Goal: Information Seeking & Learning: Learn about a topic

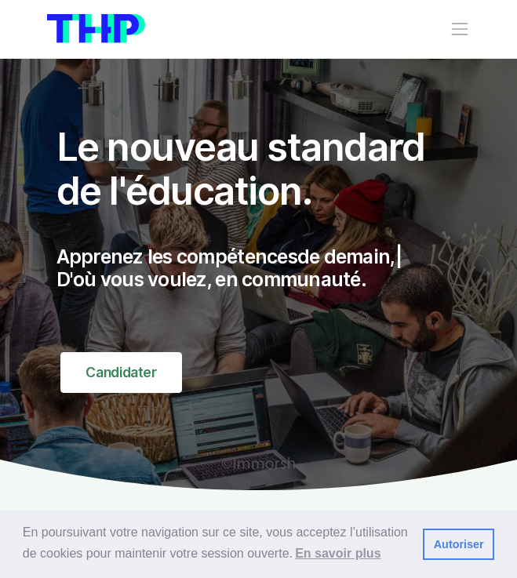
click at [457, 37] on span "Toggle navigation" at bounding box center [460, 29] width 20 height 20
click at [446, 20] on div "Nos parcours Tous nos parcours index Découvrez votre futur arbre de compétences…" at bounding box center [259, 29] width 424 height 36
click at [465, 33] on span "Toggle navigation" at bounding box center [460, 29] width 20 height 20
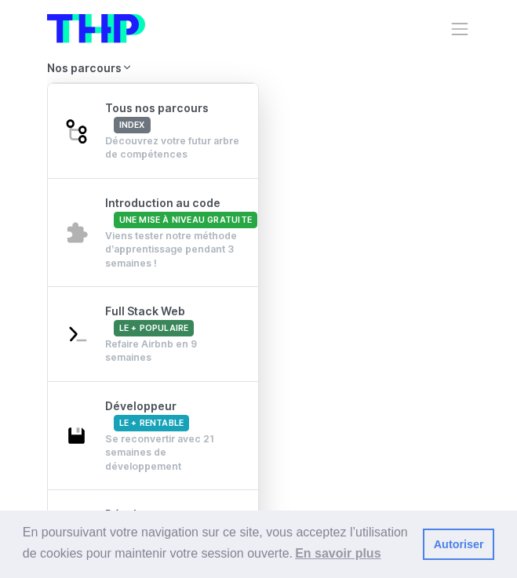
click at [91, 65] on link "Nos parcours" at bounding box center [259, 68] width 424 height 27
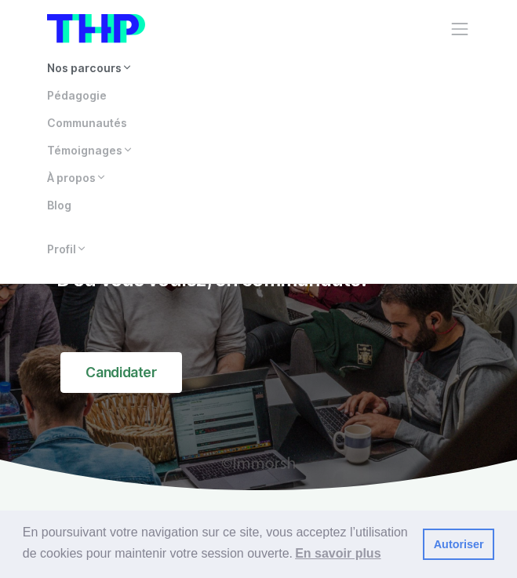
click at [91, 65] on link "Nos parcours" at bounding box center [259, 68] width 424 height 27
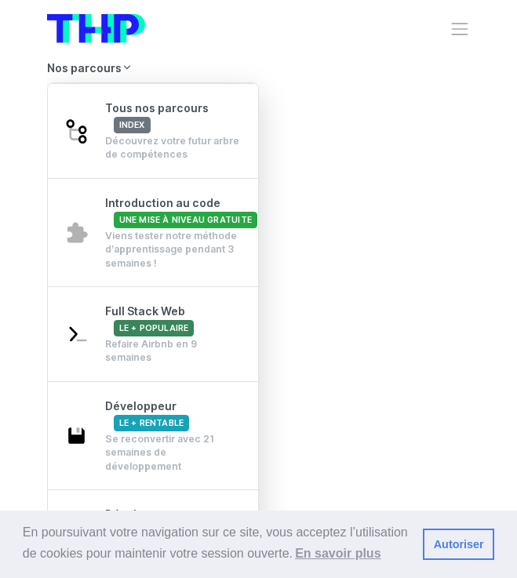
click at [439, 233] on li "Nos parcours Tous nos parcours index Découvrez votre futur arbre de compétences…" at bounding box center [259, 327] width 424 height 544
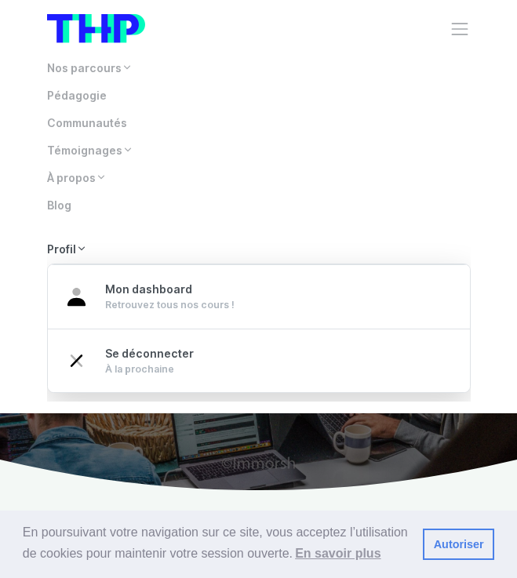
click at [74, 247] on link "Profil" at bounding box center [259, 249] width 424 height 27
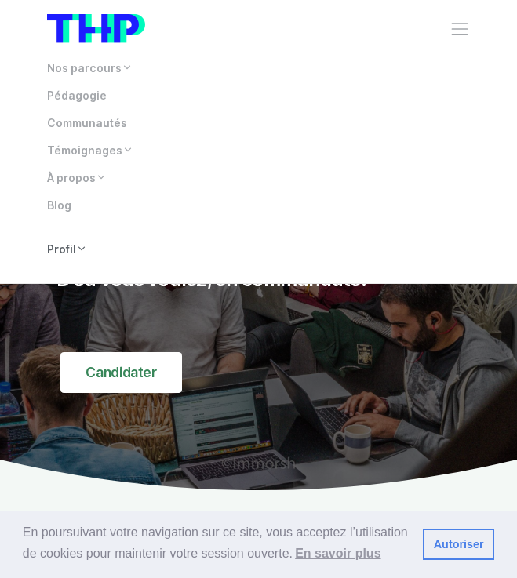
click at [74, 247] on link "Profil" at bounding box center [259, 249] width 424 height 27
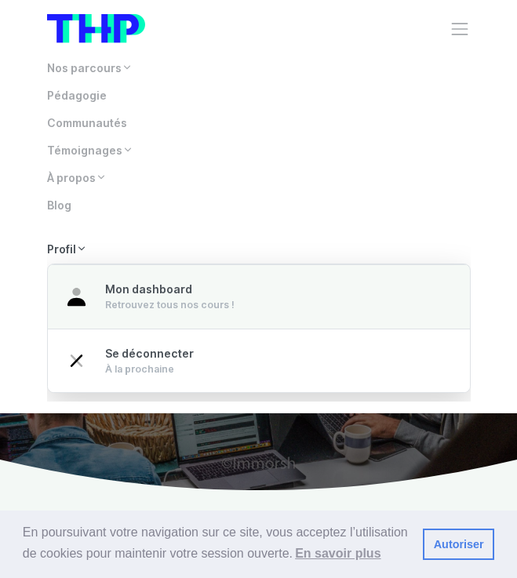
click at [165, 297] on div "Mon dashboard Retrouvez tous nos cours !" at bounding box center [169, 297] width 129 height 31
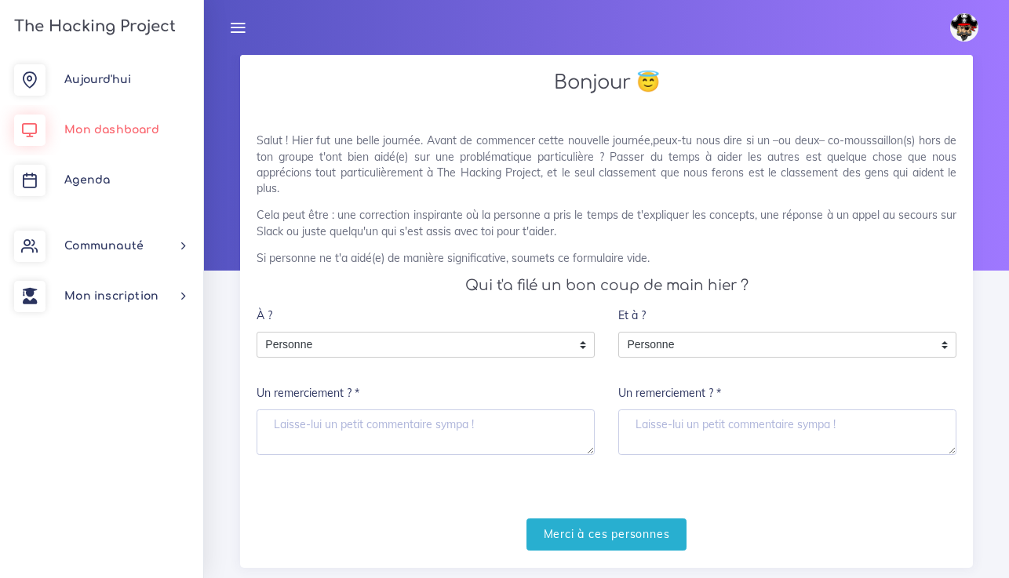
click at [89, 137] on link "Mon dashboard" at bounding box center [101, 130] width 203 height 50
click at [966, 27] on img at bounding box center [964, 27] width 28 height 28
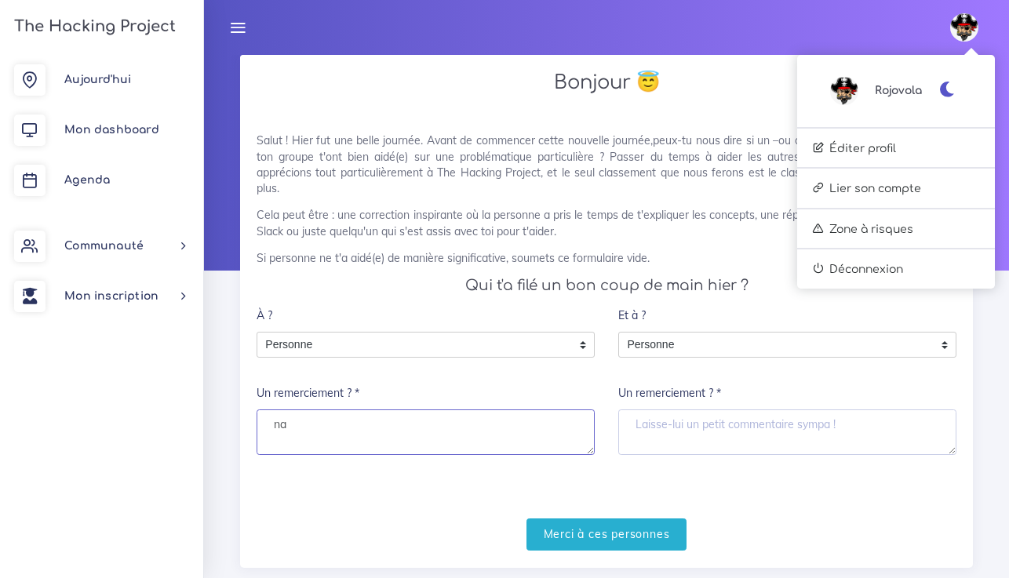
type textarea "na"
click at [657, 422] on textarea "Un remerciement ? *" at bounding box center [787, 433] width 338 height 46
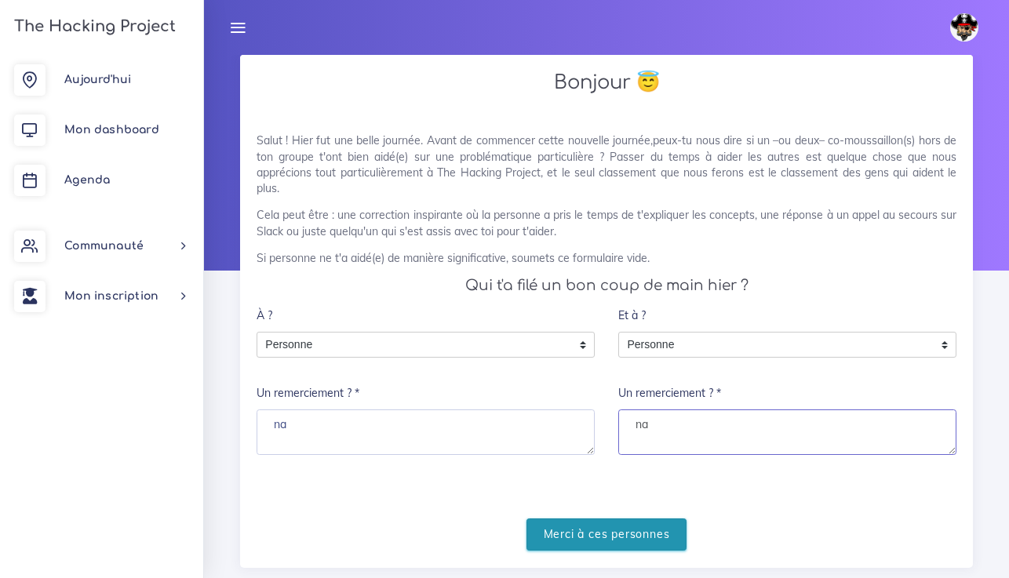
type textarea "na"
click at [632, 533] on input "Merci à ces personnes" at bounding box center [607, 535] width 161 height 32
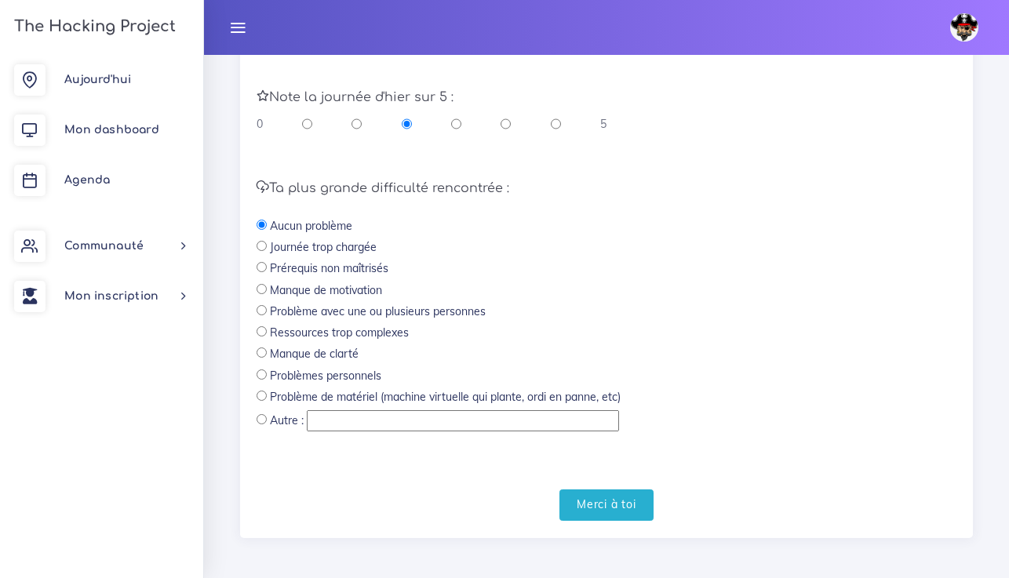
scroll to position [461, 0]
click at [578, 497] on input "Merci à toi" at bounding box center [606, 507] width 94 height 32
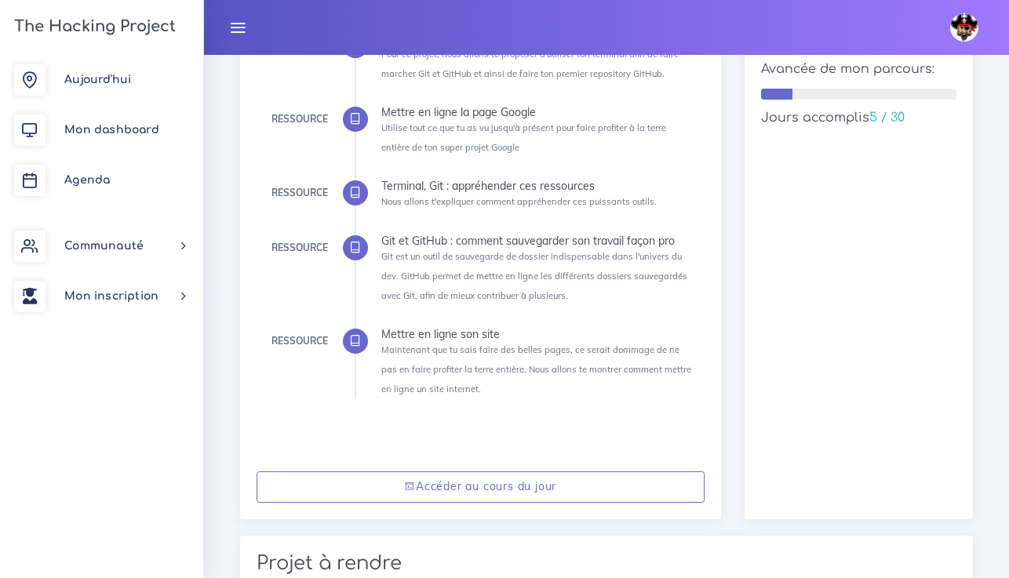
scroll to position [347, 0]
click at [439, 119] on li "Ressource Mettre en ligne la page Google Utilise tout ce que tu as vu jusqu'à p…" at bounding box center [537, 133] width 312 height 50
click at [427, 113] on div "Mettre en ligne la page Google" at bounding box center [537, 113] width 312 height 11
click at [366, 113] on div at bounding box center [355, 120] width 25 height 25
click at [349, 122] on icon at bounding box center [355, 121] width 12 height 12
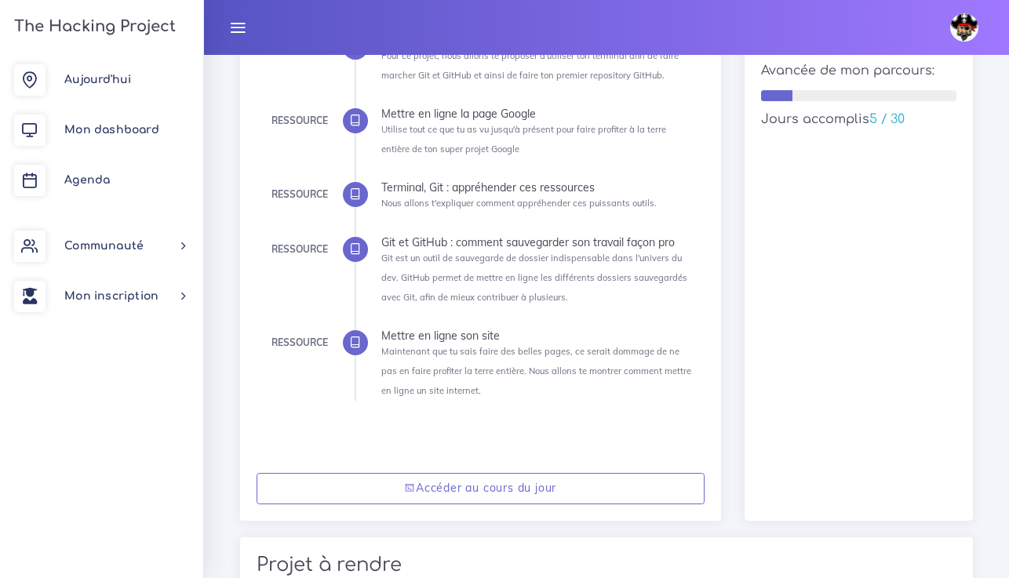
click at [364, 121] on div at bounding box center [355, 120] width 25 height 25
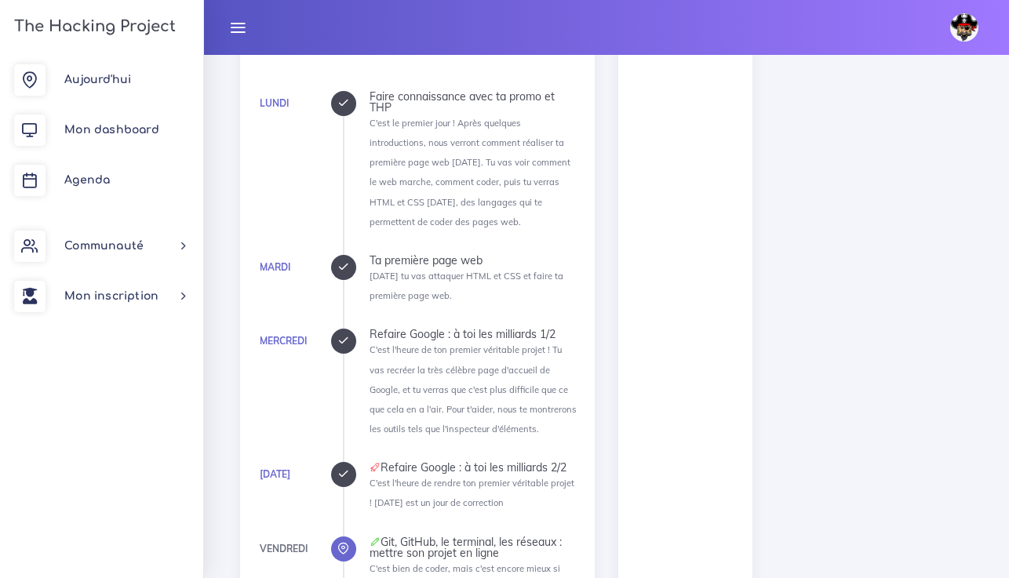
scroll to position [1331, 0]
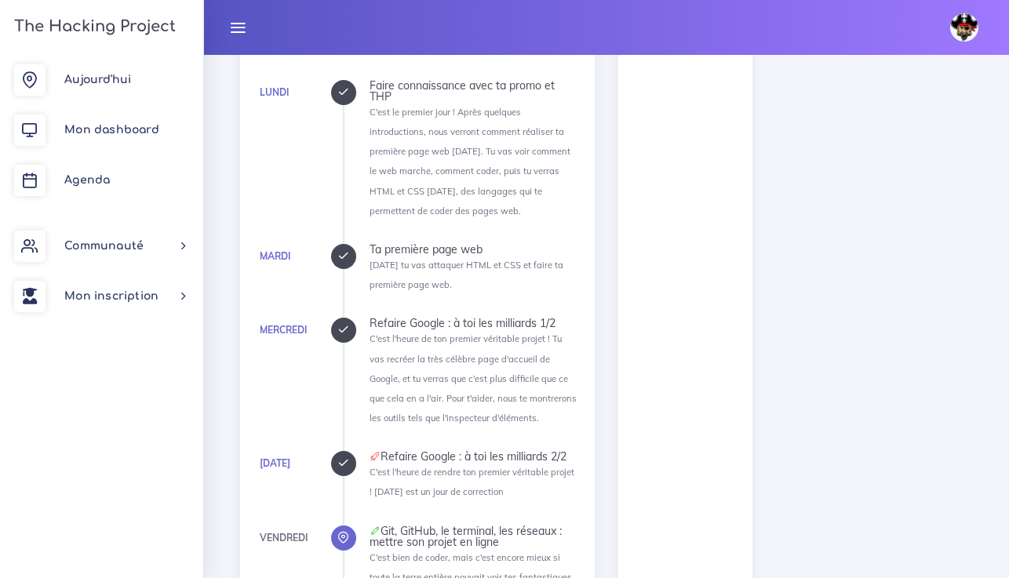
click at [344, 324] on icon at bounding box center [343, 330] width 12 height 12
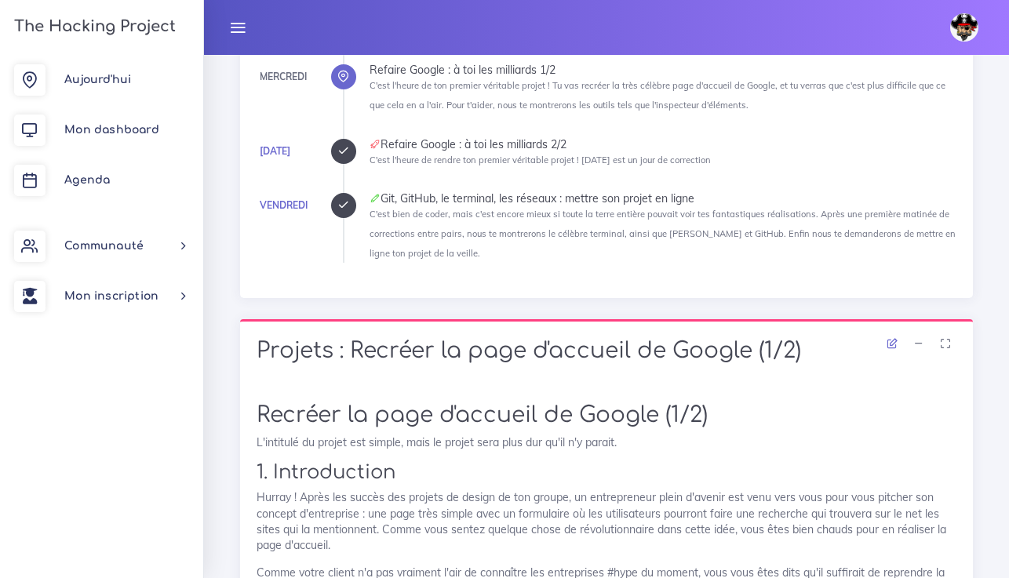
scroll to position [285, 0]
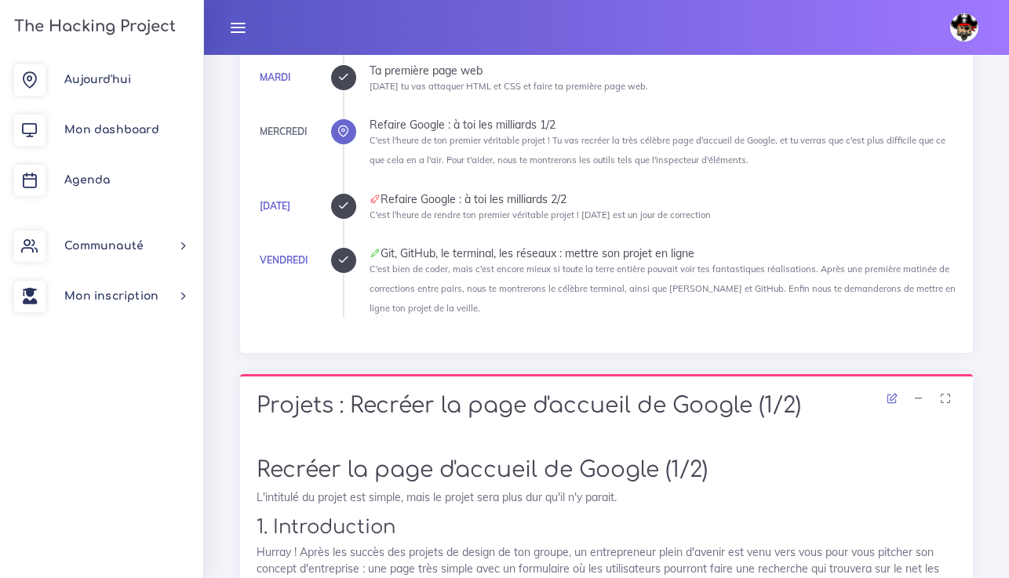
click at [337, 208] on icon at bounding box center [343, 206] width 12 height 12
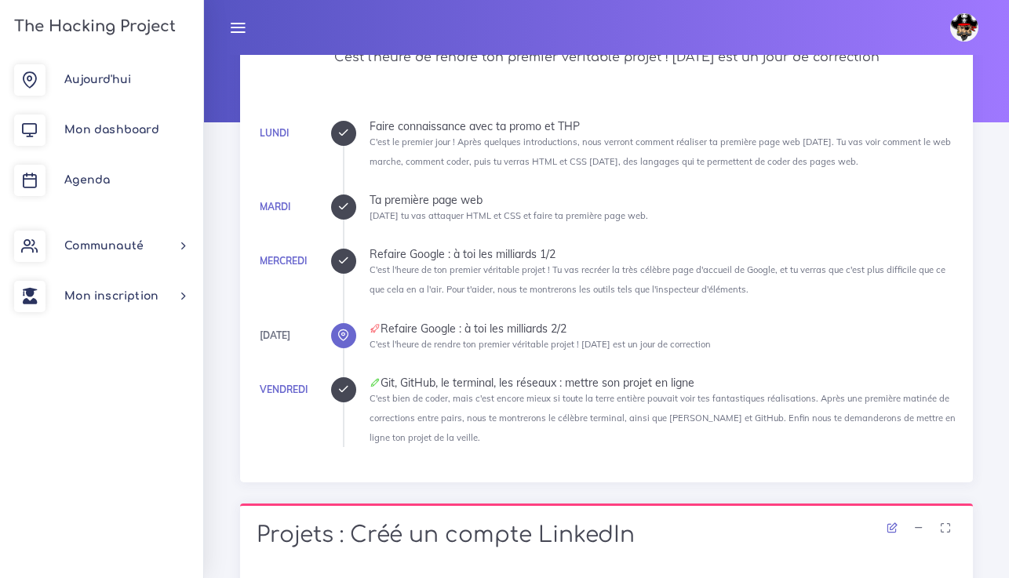
scroll to position [104, 0]
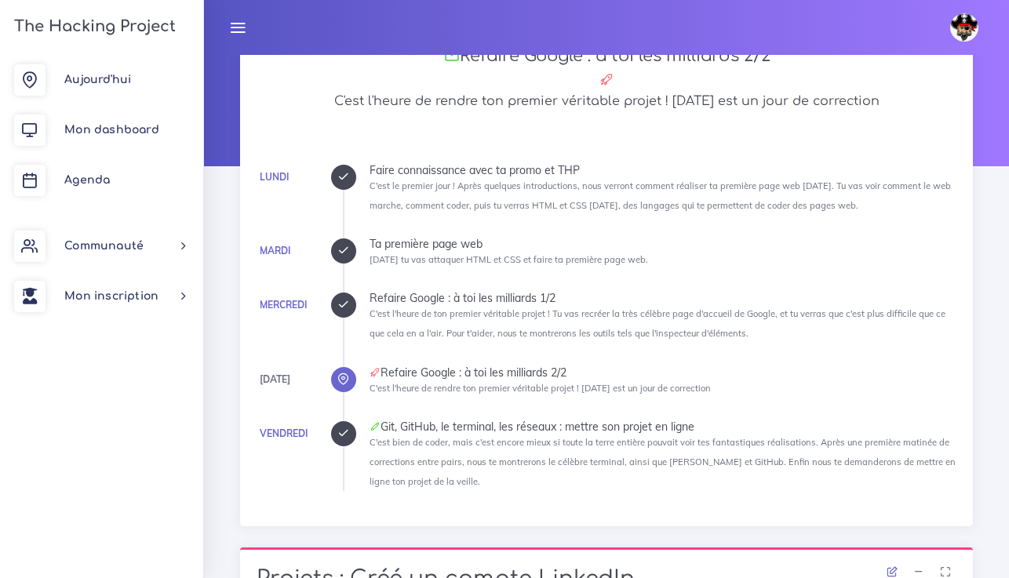
click at [350, 437] on div at bounding box center [343, 433] width 25 height 25
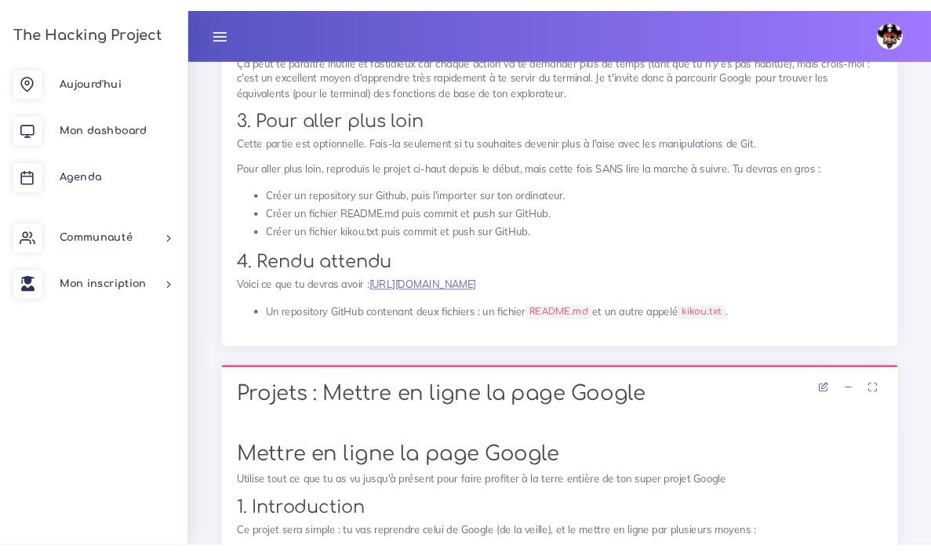
scroll to position [5362, 0]
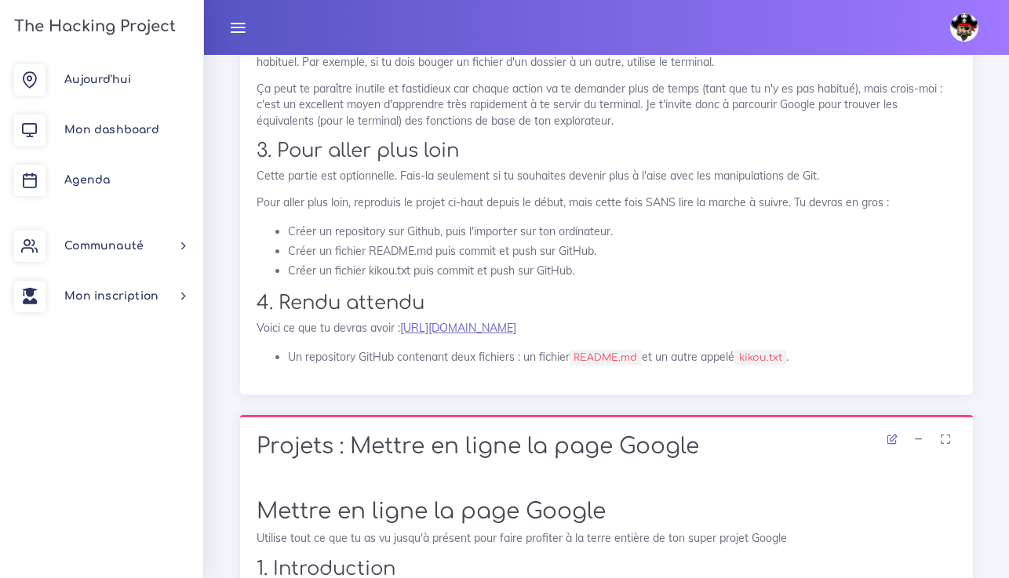
click at [516, 321] on link "https://github.com/TheHackingProject/git-thp" at bounding box center [458, 328] width 116 height 14
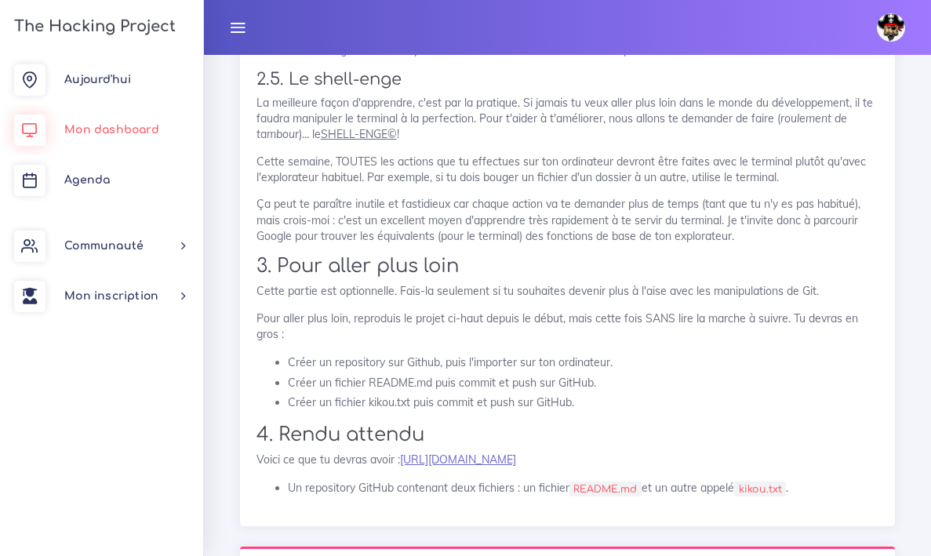
click at [118, 130] on span "Mon dashboard" at bounding box center [111, 130] width 95 height 12
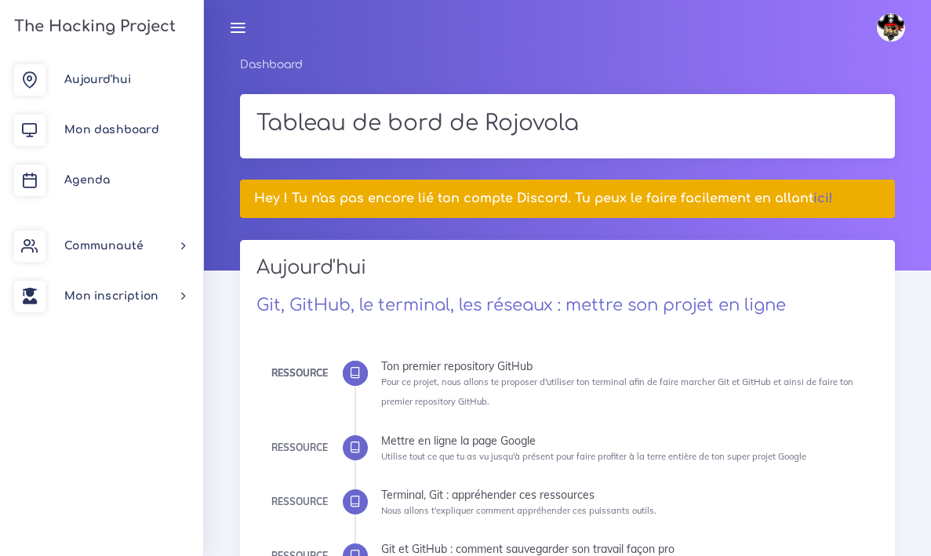
click at [421, 114] on h1 "Tableau de bord de Rojovola" at bounding box center [568, 124] width 622 height 27
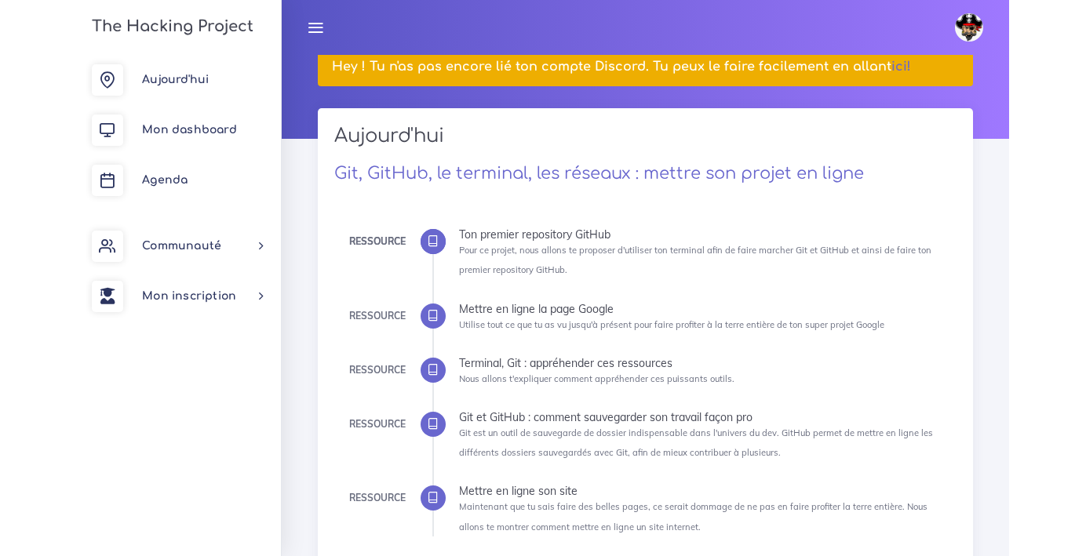
scroll to position [153, 0]
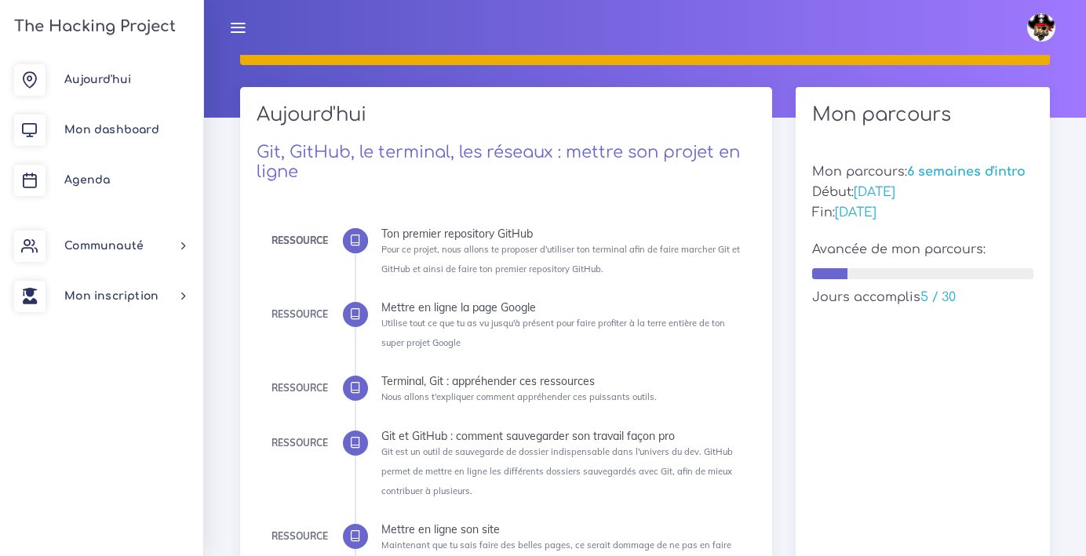
click at [905, 254] on h5 "Avancée de mon parcours:" at bounding box center [922, 249] width 221 height 15
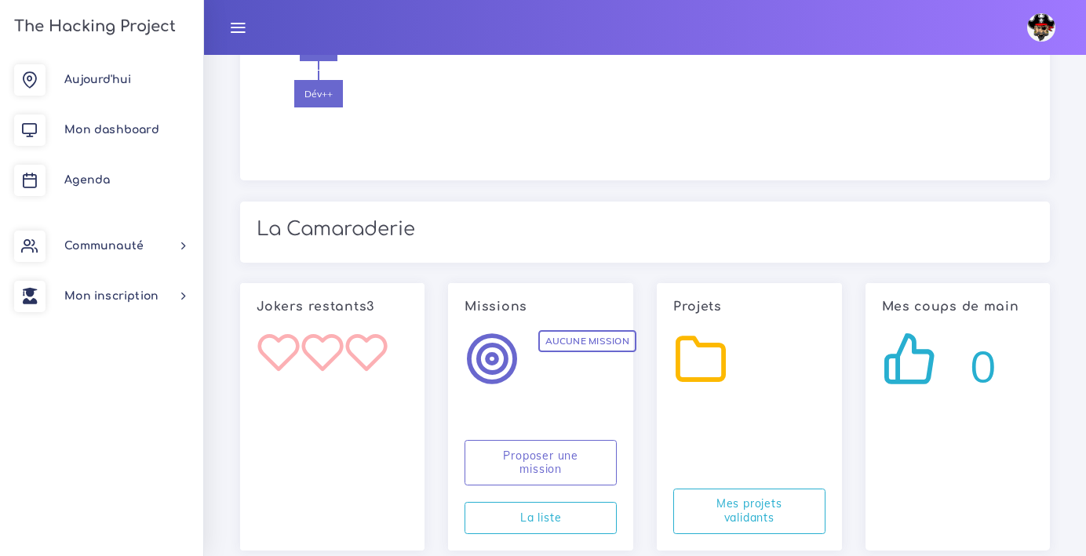
scroll to position [2145, 0]
click at [693, 332] on icon at bounding box center [700, 359] width 55 height 55
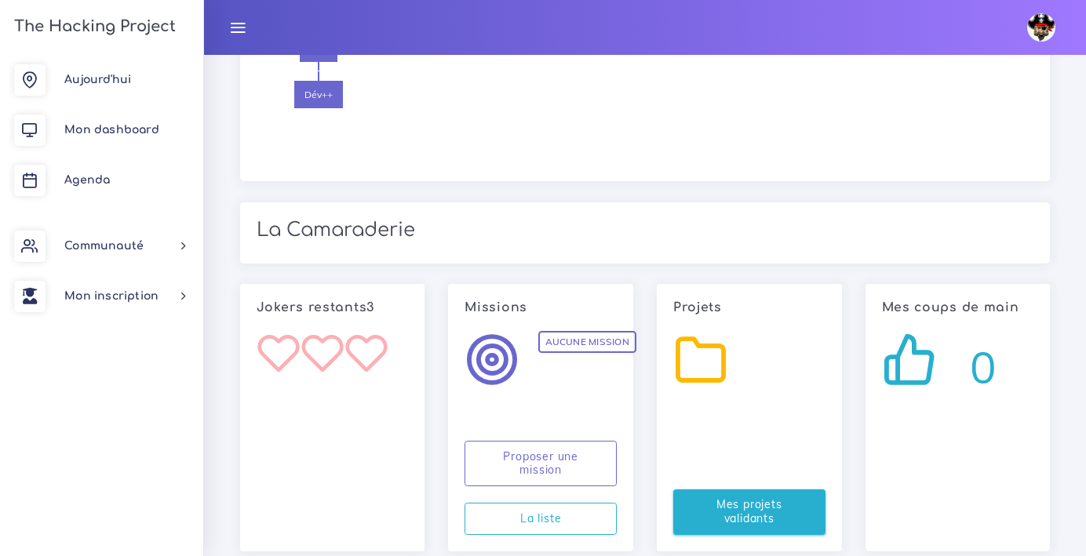
click at [742, 490] on link "Mes projets validants" at bounding box center [749, 513] width 152 height 46
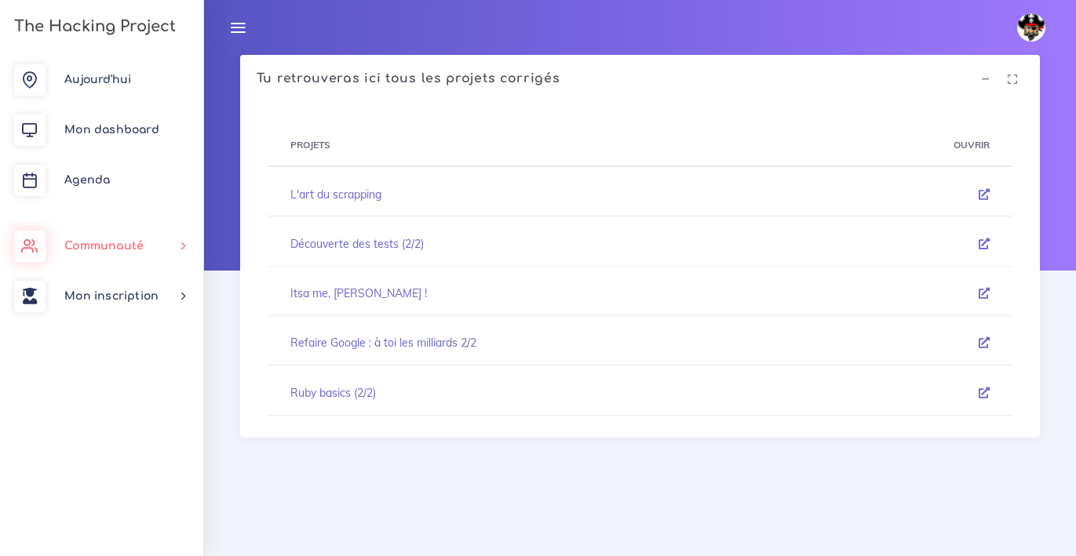
click at [174, 240] on link "Communauté" at bounding box center [101, 246] width 203 height 50
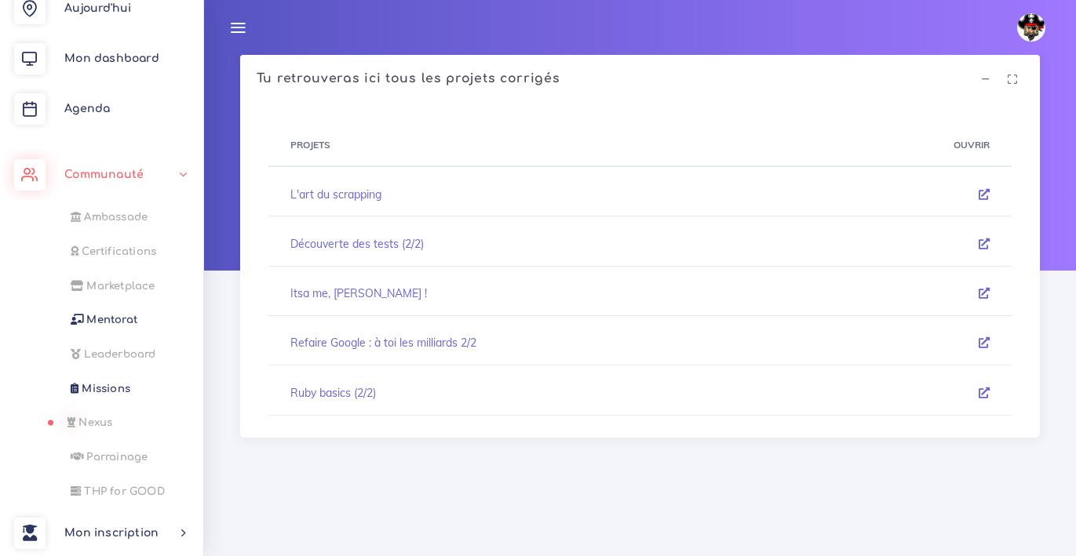
scroll to position [69, 0]
click at [129, 119] on link "Agenda" at bounding box center [101, 111] width 203 height 50
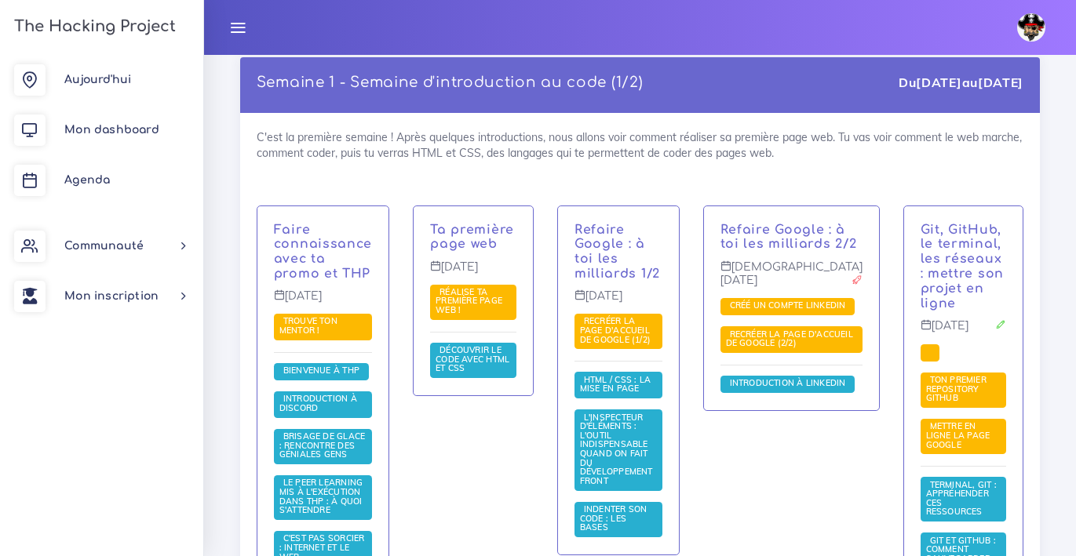
scroll to position [217, 0]
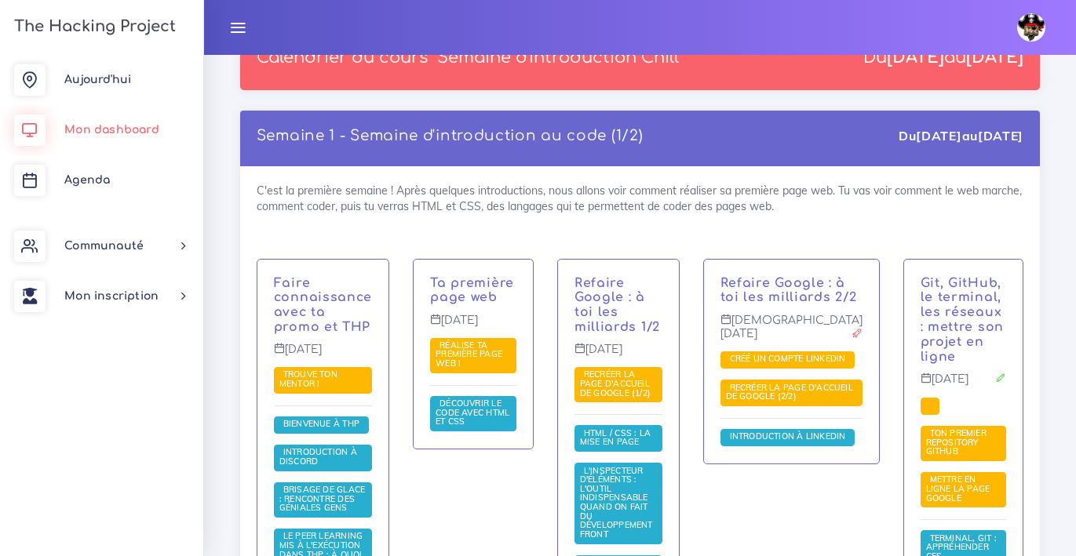
click at [153, 138] on link "Mon dashboard" at bounding box center [101, 130] width 203 height 50
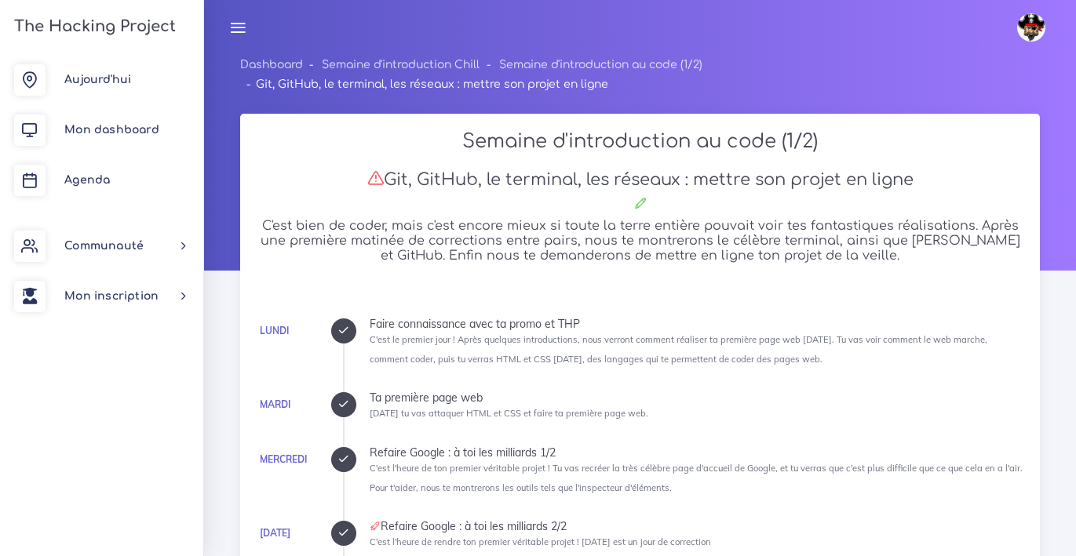
click at [239, 24] on icon at bounding box center [237, 27] width 17 height 17
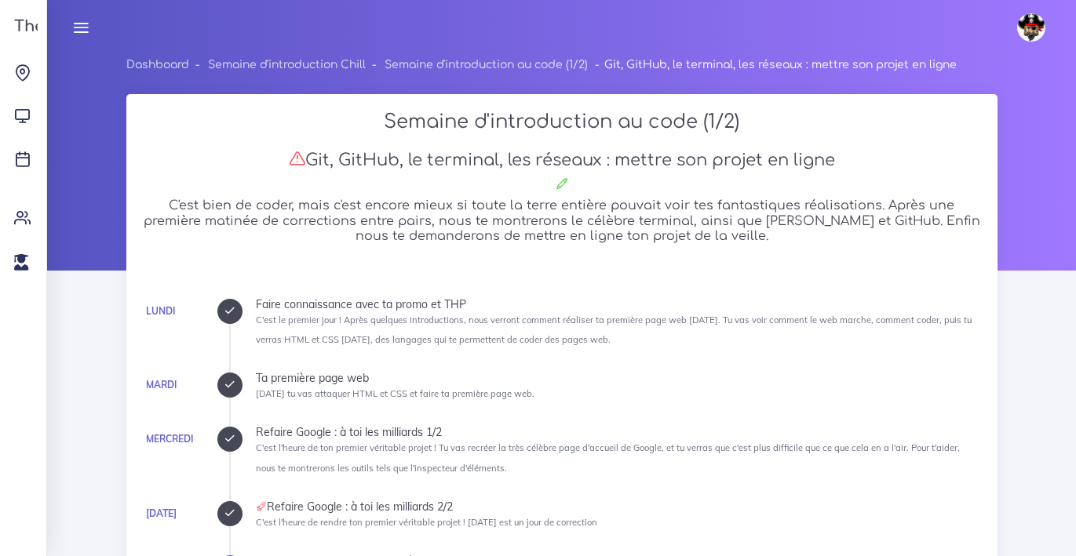
click at [84, 28] on icon at bounding box center [80, 27] width 17 height 17
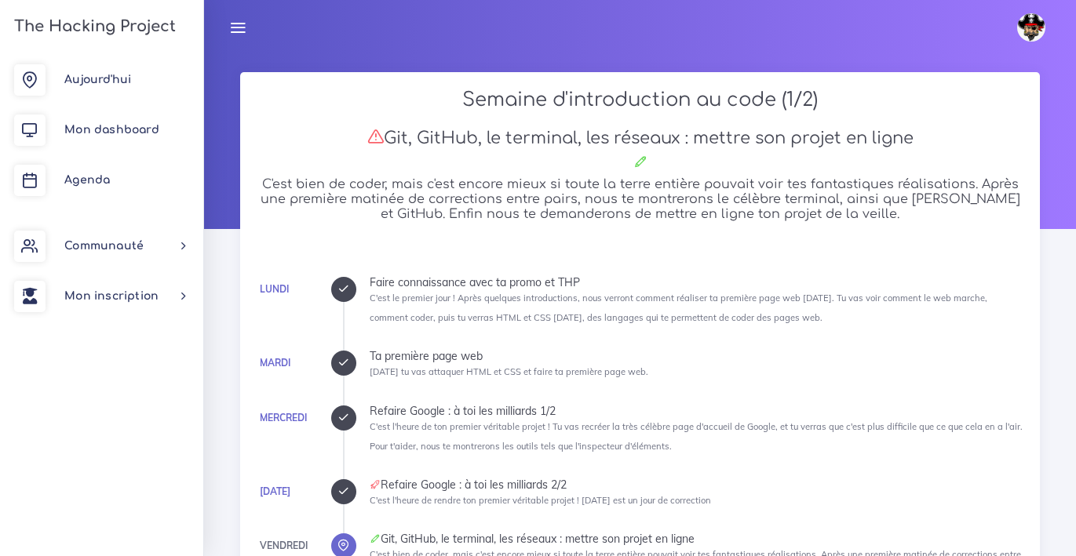
scroll to position [101, 0]
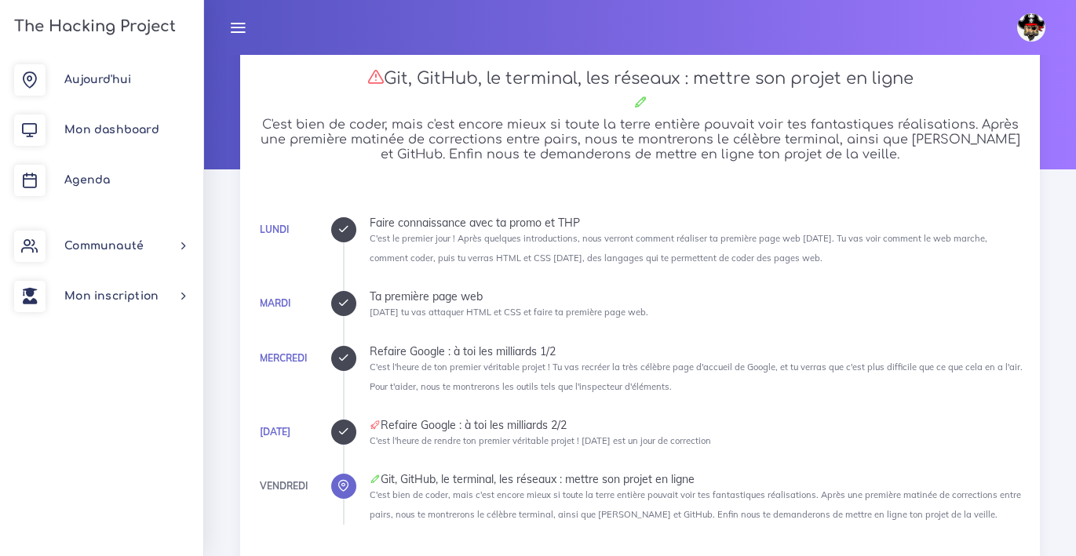
click at [349, 426] on icon at bounding box center [343, 432] width 12 height 12
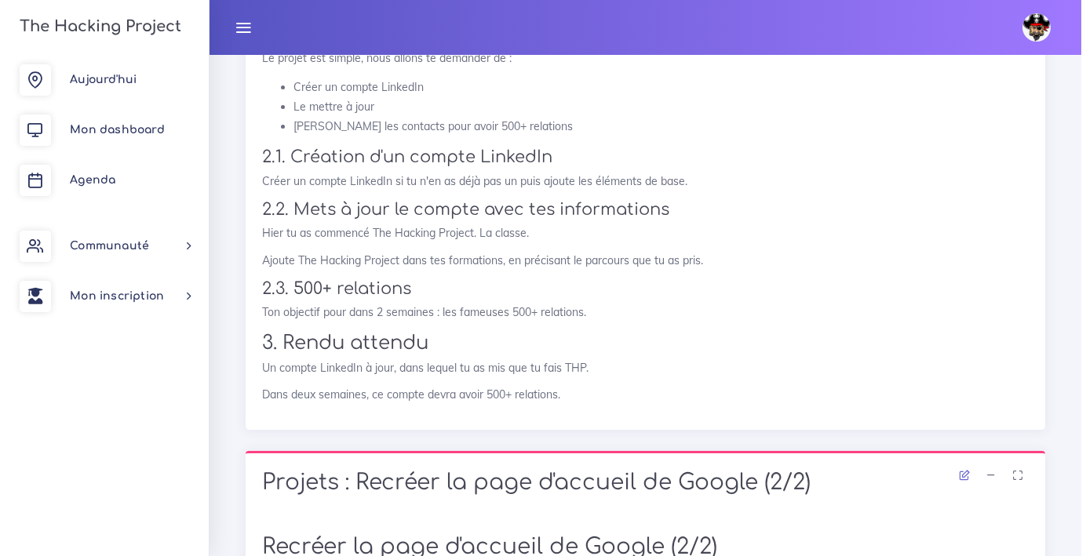
scroll to position [745, 0]
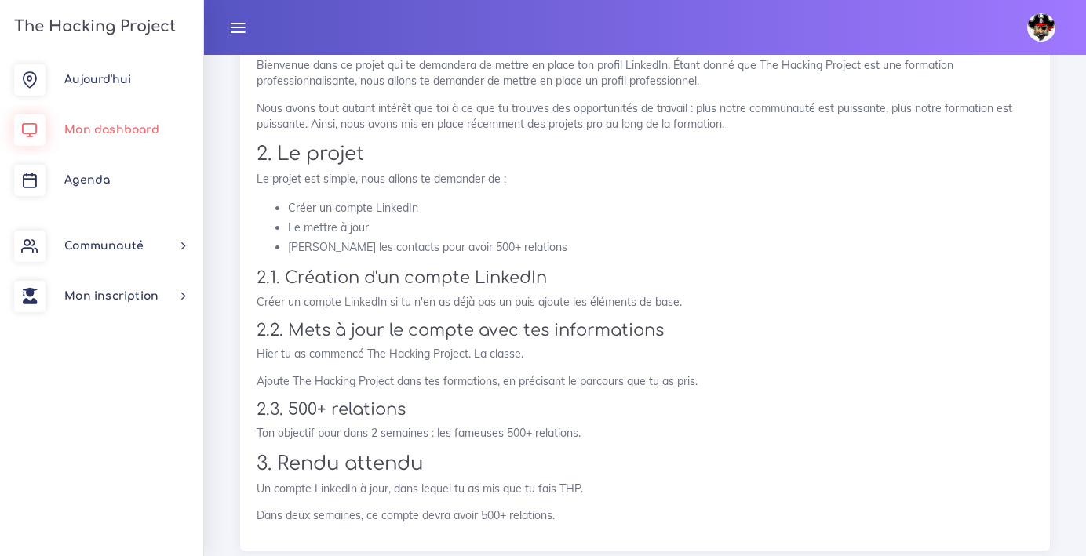
click at [103, 118] on link "Mon dashboard" at bounding box center [101, 130] width 203 height 50
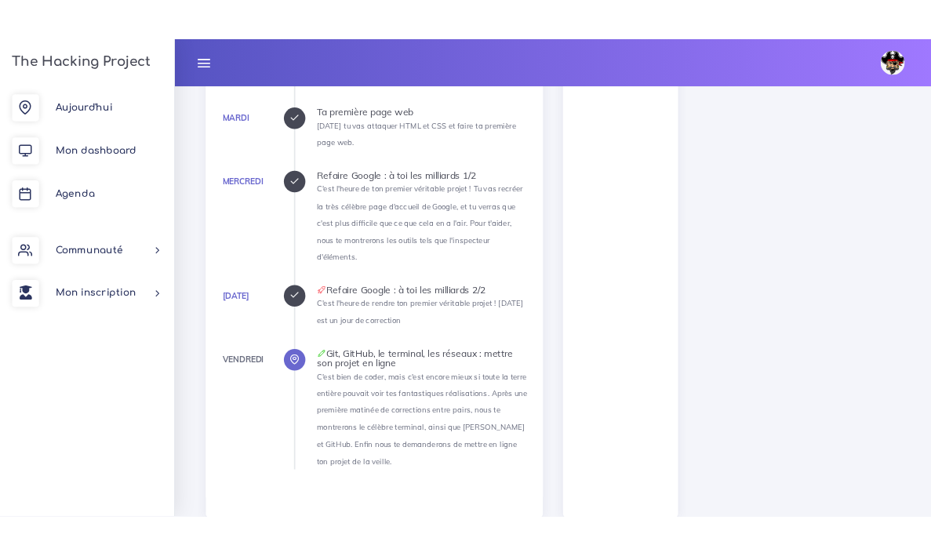
scroll to position [1376, 0]
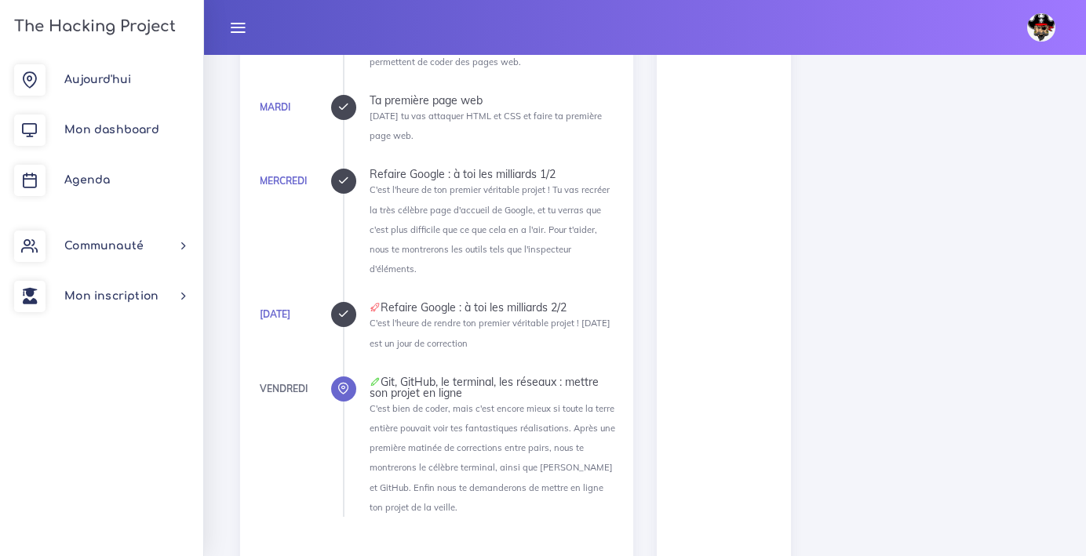
click at [913, 254] on div "Ma promo [DATE] 0 Début [DATE] 1 Fin [DATE] 2 Fin" at bounding box center [853, 103] width 417 height 979
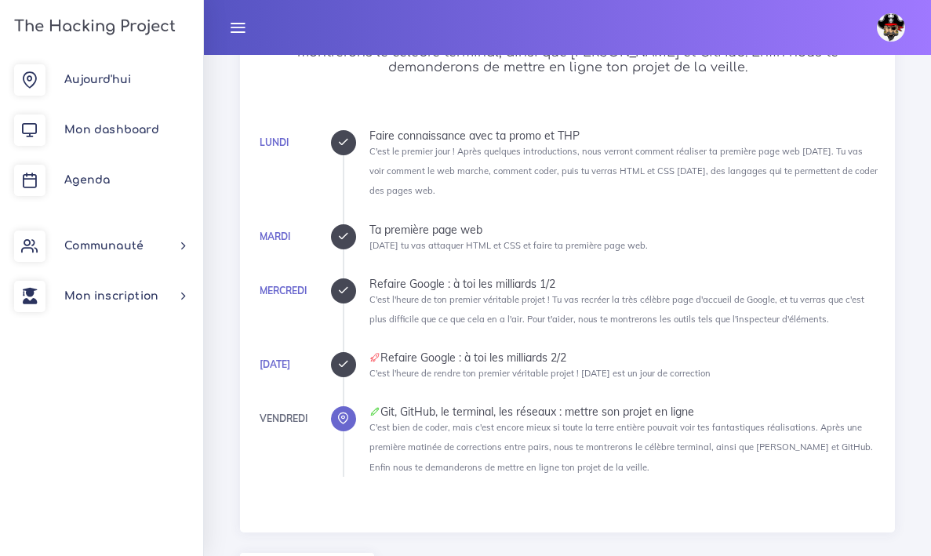
click at [342, 362] on icon at bounding box center [343, 365] width 12 height 12
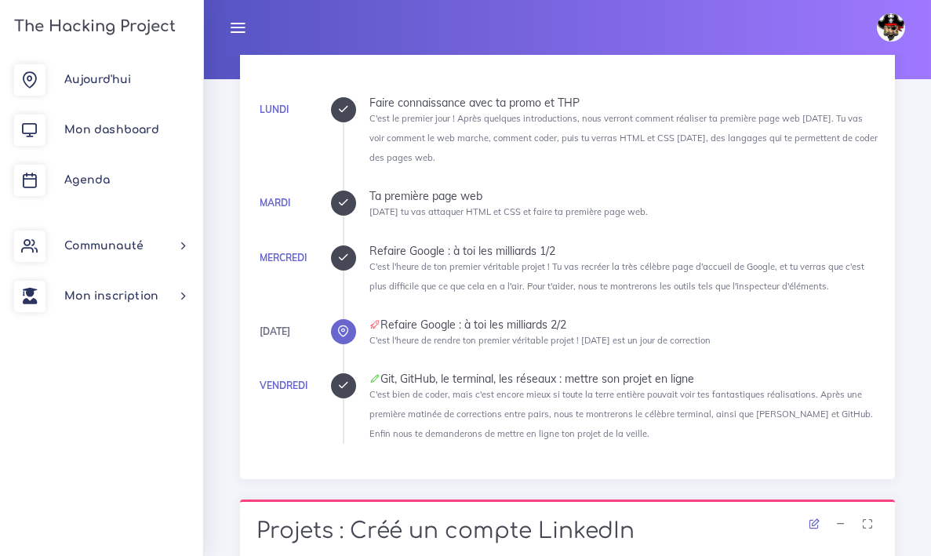
scroll to position [217, 0]
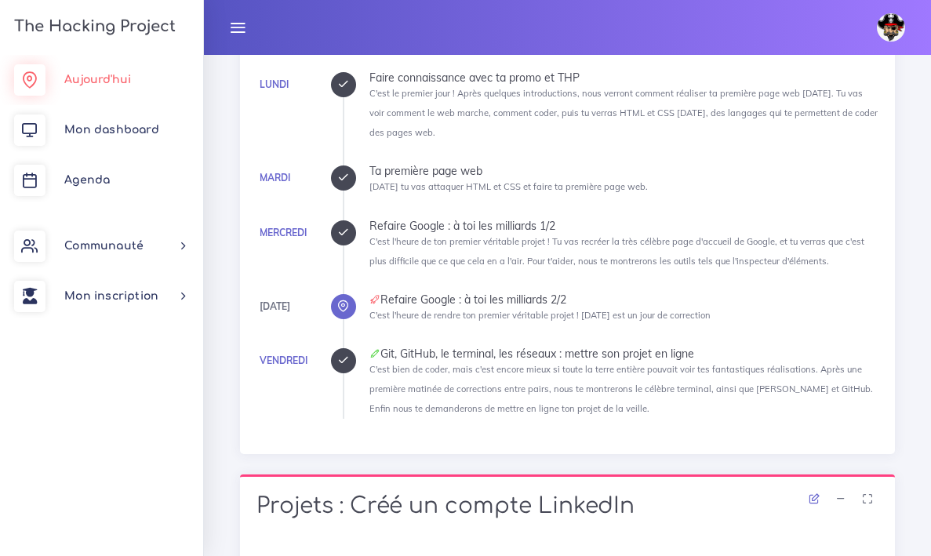
click at [120, 80] on span "Aujourd'hui" at bounding box center [97, 80] width 67 height 12
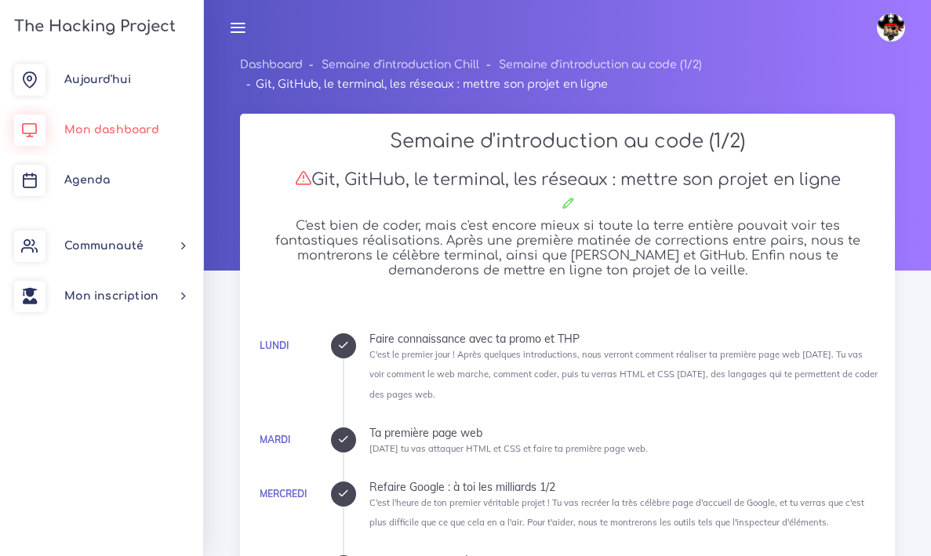
click at [98, 133] on span "Mon dashboard" at bounding box center [111, 130] width 95 height 12
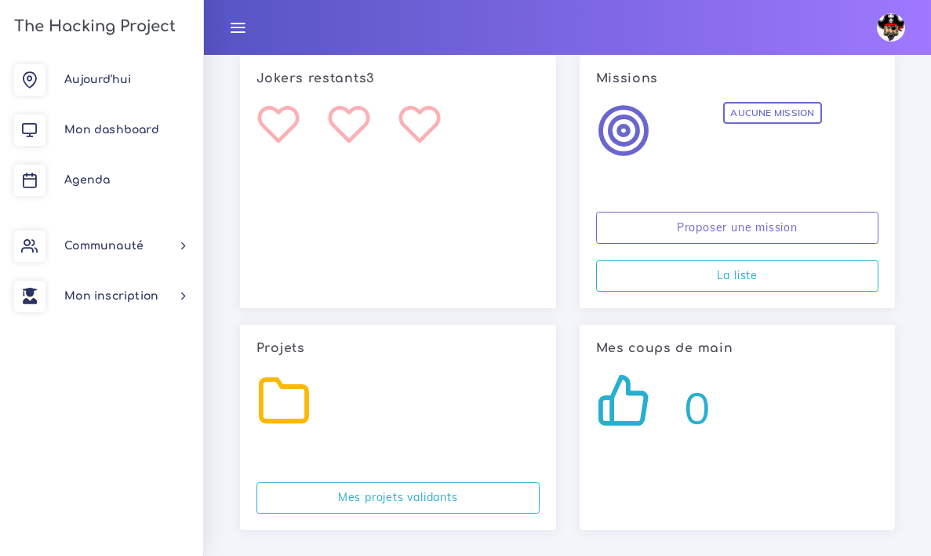
scroll to position [2614, 0]
click at [288, 388] on icon at bounding box center [284, 400] width 55 height 55
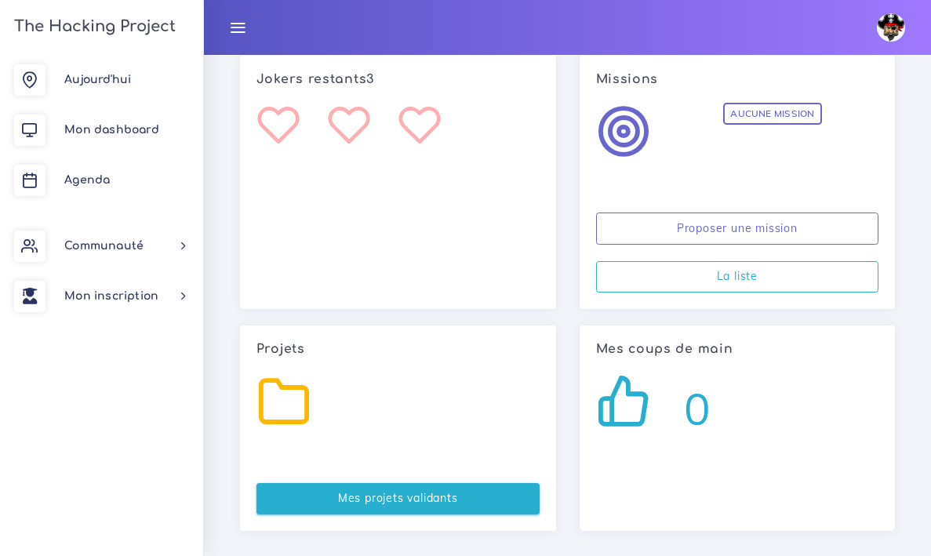
click at [361, 491] on link "Mes projets validants" at bounding box center [398, 499] width 283 height 32
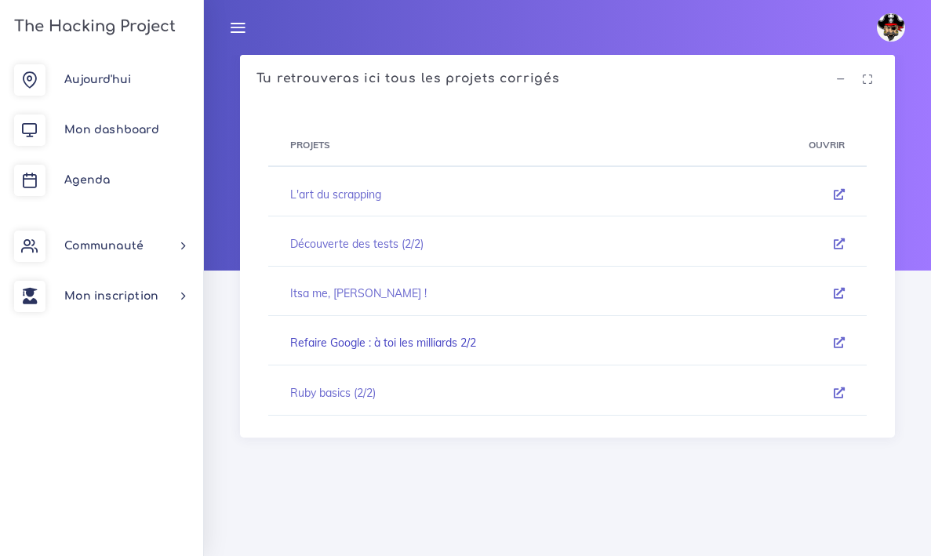
click at [437, 343] on link "Refaire Google : à toi les milliards 2/2" at bounding box center [383, 343] width 186 height 14
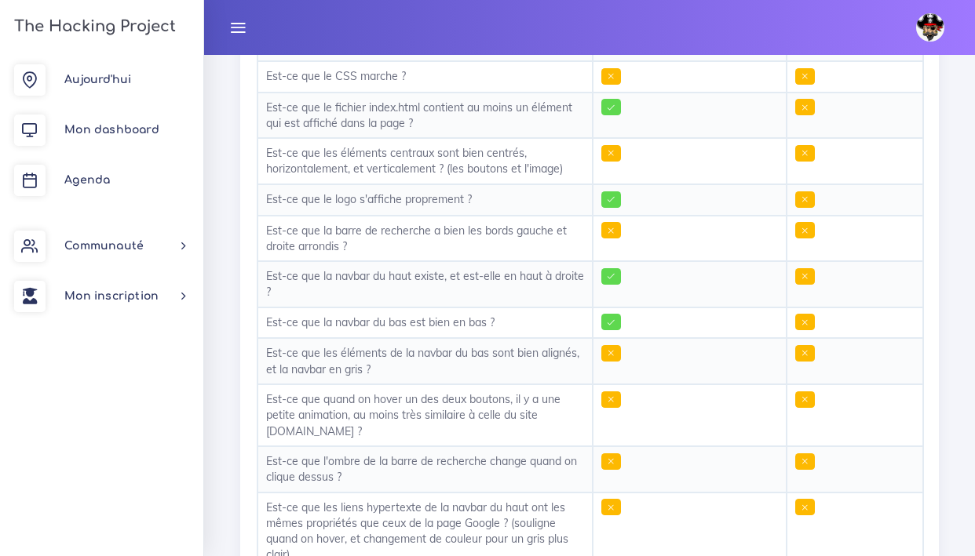
scroll to position [246, 0]
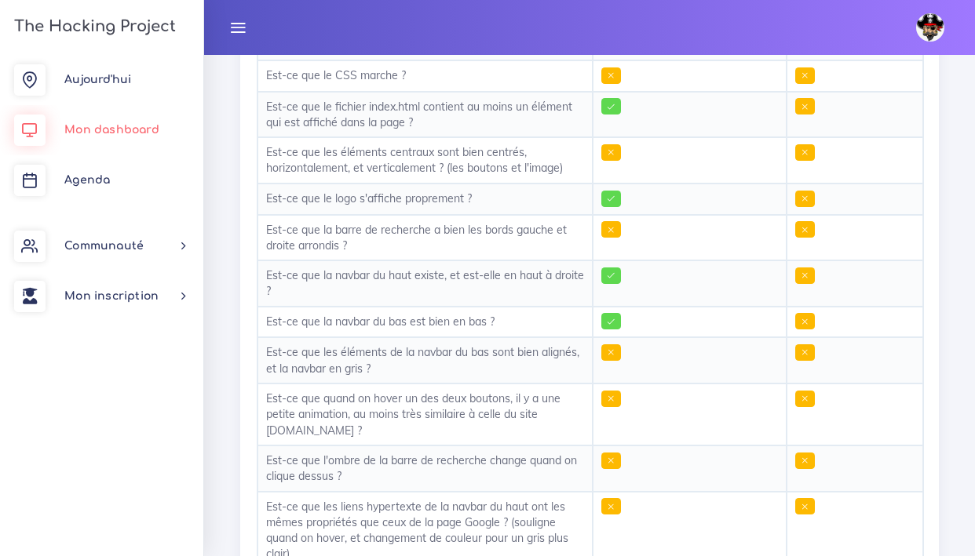
click at [137, 140] on link "Mon dashboard" at bounding box center [101, 130] width 203 height 50
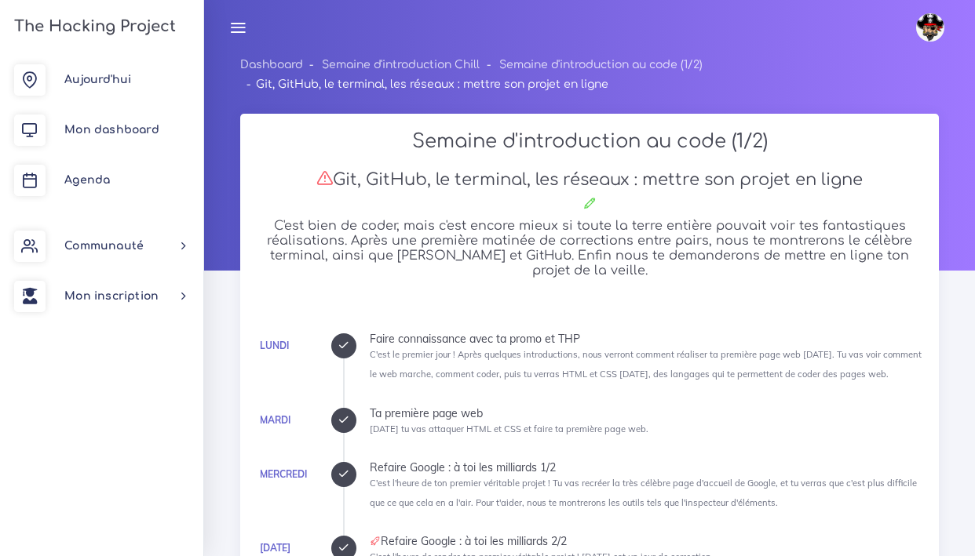
click at [115, 125] on span "Mon dashboard" at bounding box center [111, 130] width 95 height 12
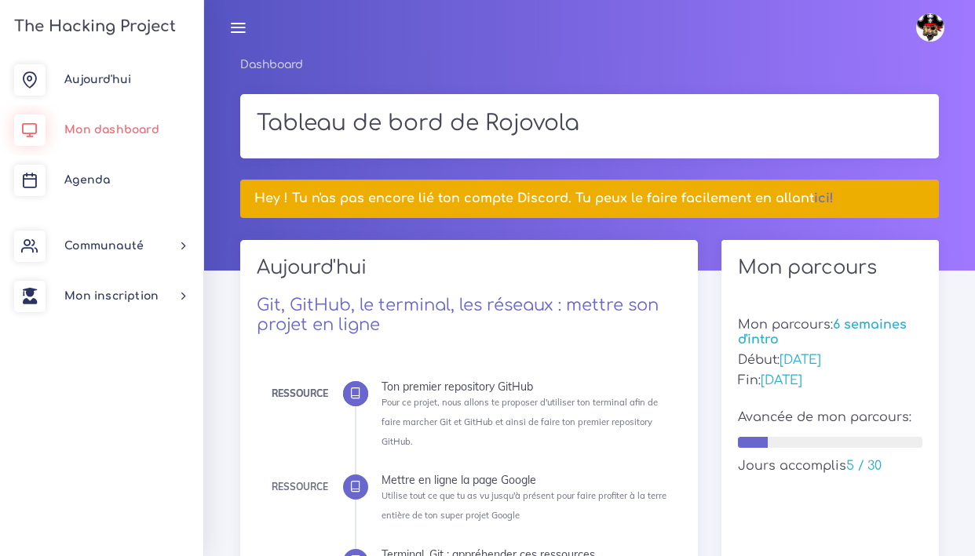
click at [110, 129] on span "Mon dashboard" at bounding box center [111, 130] width 95 height 12
click at [111, 128] on span "Mon dashboard" at bounding box center [111, 130] width 95 height 12
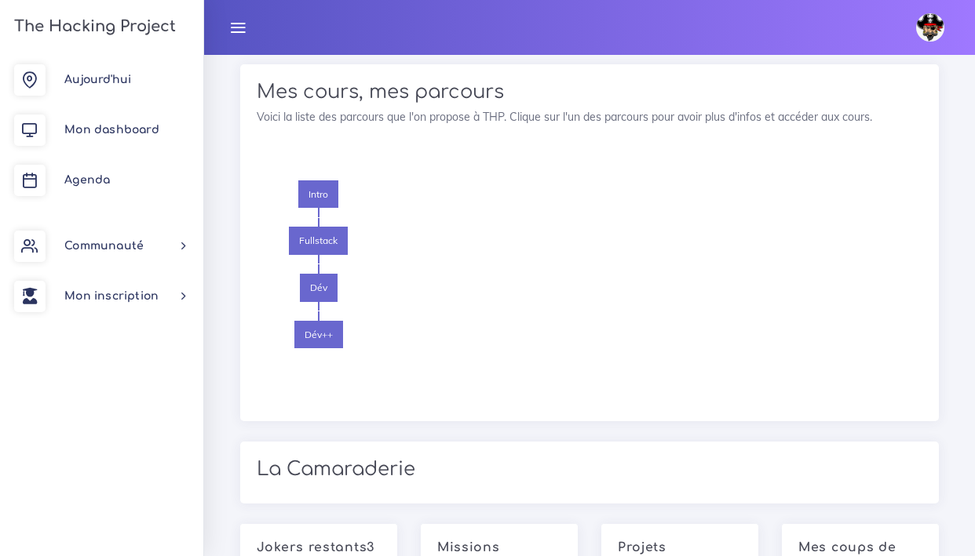
scroll to position [2169, 0]
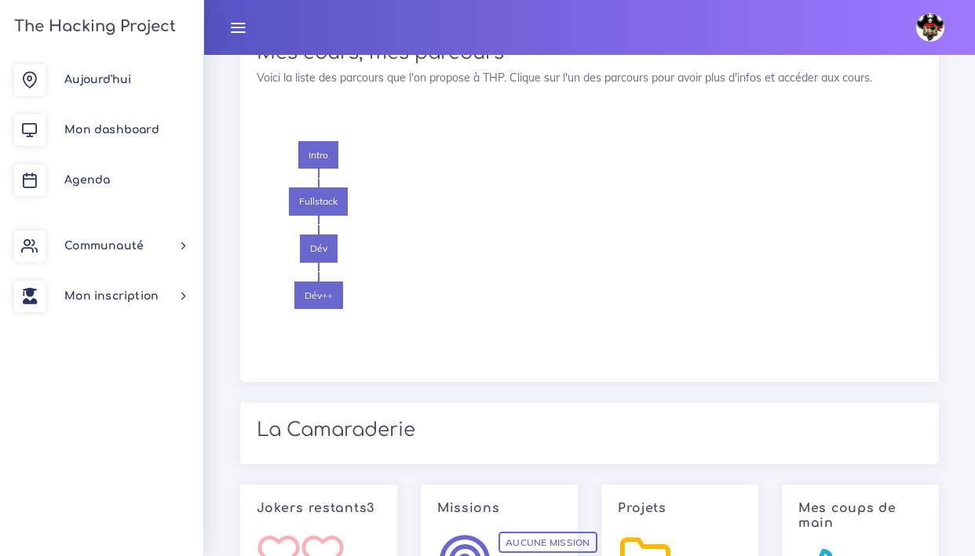
click at [419, 419] on h2 "La Camaraderie" at bounding box center [589, 430] width 665 height 23
click at [399, 419] on h2 "La Camaraderie" at bounding box center [589, 430] width 665 height 23
click at [495, 300] on div "Mes cours, mes parcours Voici la liste des parcours que l'on propose à THP. Cli…" at bounding box center [589, 203] width 698 height 357
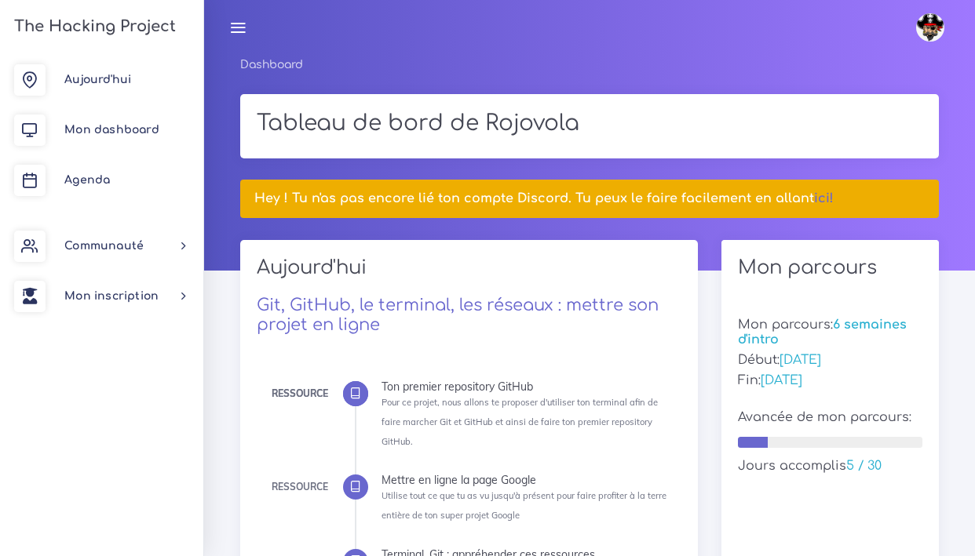
scroll to position [0, 0]
click at [101, 359] on div "[DATE] Mon dashboard [GEOGRAPHIC_DATA] Communauté [GEOGRAPHIC_DATA] Certificati…" at bounding box center [101, 305] width 203 height 501
click at [169, 434] on div "[DATE] Mon dashboard [GEOGRAPHIC_DATA] Communauté [GEOGRAPHIC_DATA] Certificati…" at bounding box center [101, 305] width 203 height 501
